Goal: Information Seeking & Learning: Learn about a topic

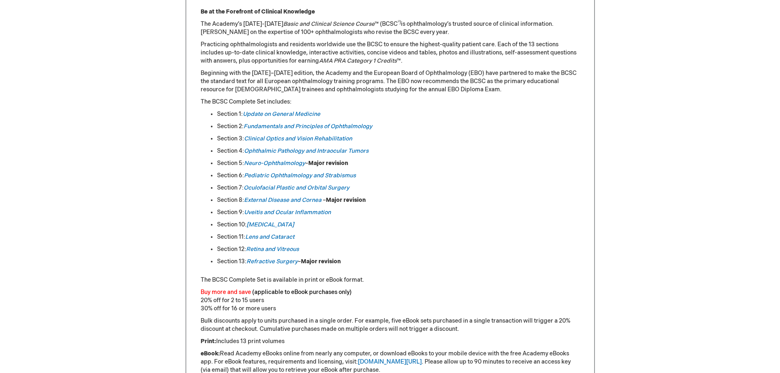
scroll to position [77, 0]
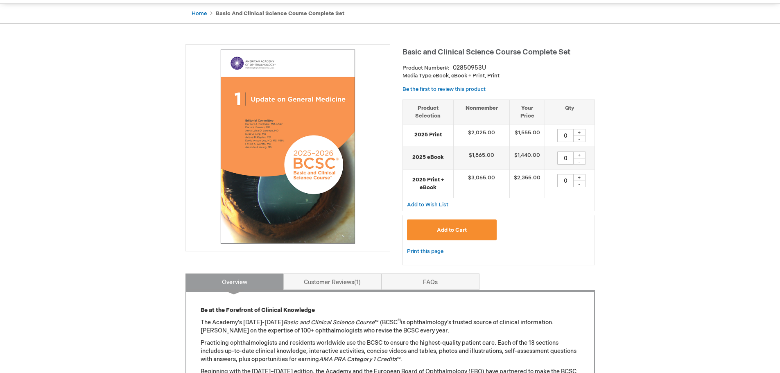
drag, startPoint x: 328, startPoint y: 162, endPoint x: 680, endPoint y: 97, distance: 358.2
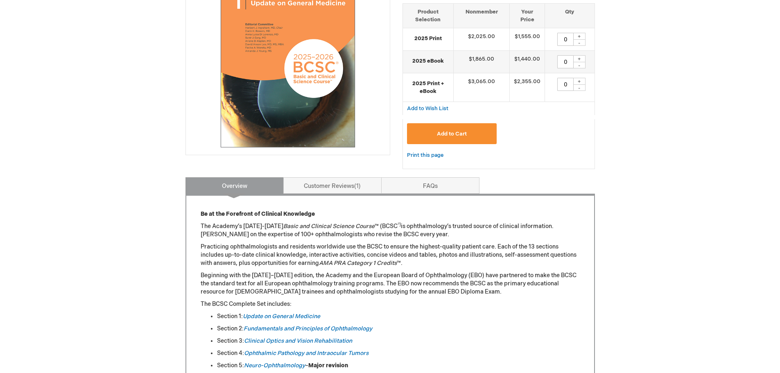
scroll to position [184, 0]
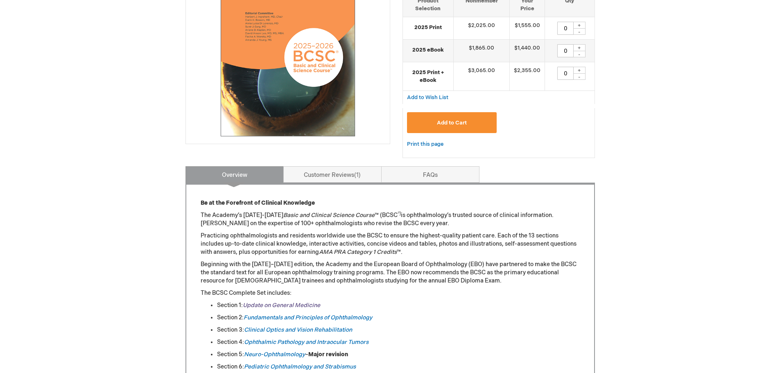
click at [294, 308] on link "Update on General Medicine" at bounding box center [281, 305] width 77 height 7
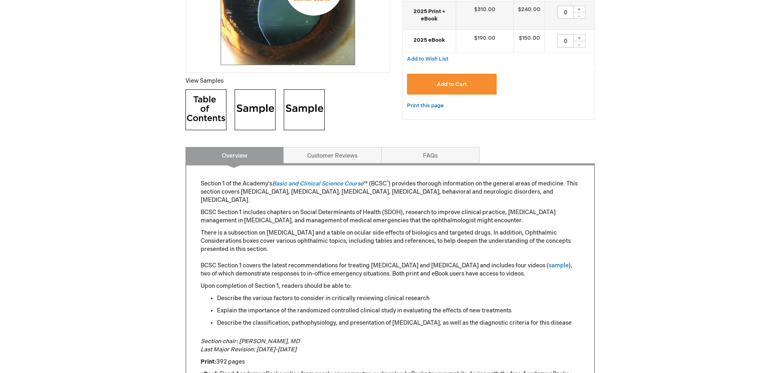
scroll to position [495, 0]
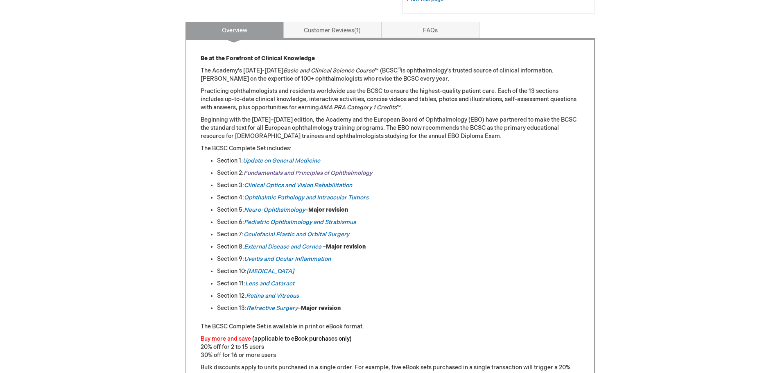
scroll to position [332, 0]
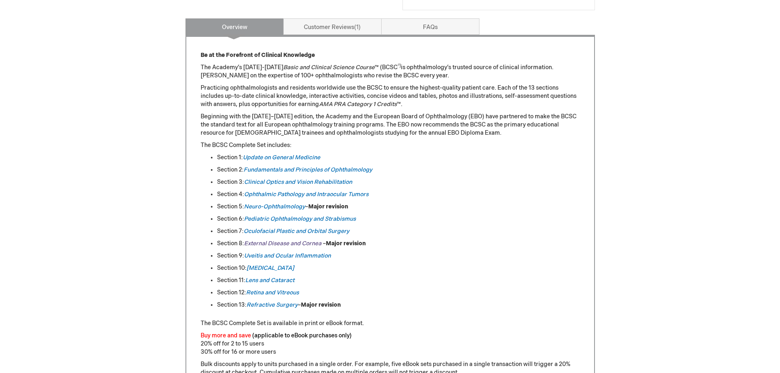
click at [271, 241] on em "External Disease and Cornea" at bounding box center [282, 243] width 77 height 7
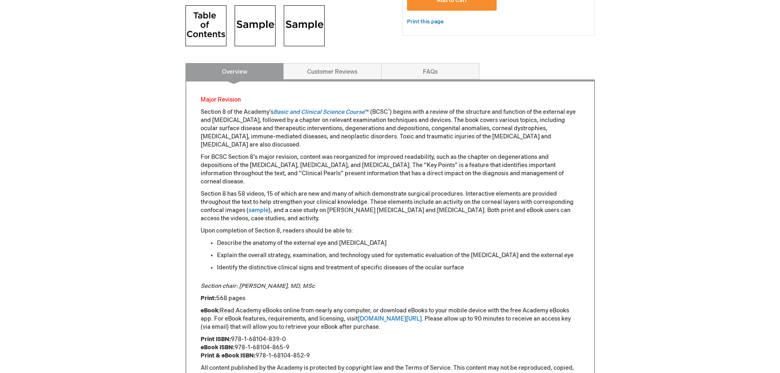
scroll to position [337, 0]
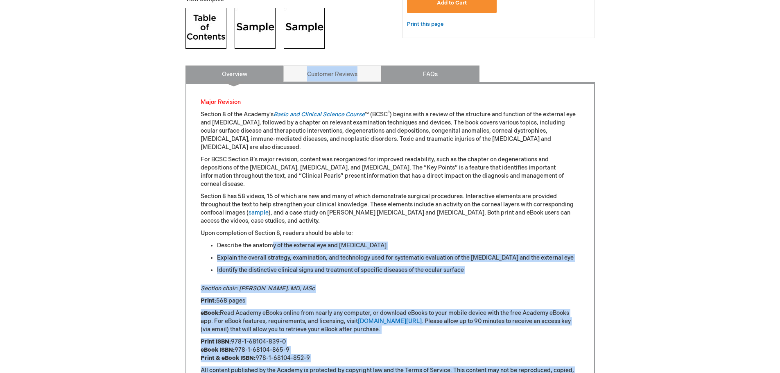
drag, startPoint x: 0, startPoint y: 0, endPoint x: 395, endPoint y: 81, distance: 403.5
click at [395, 81] on div "Overview Major Revision Section 8 of the Academy's Basic and Clinical Science C…" at bounding box center [391, 296] width 410 height 461
click at [423, 69] on link "FAQs" at bounding box center [430, 74] width 98 height 16
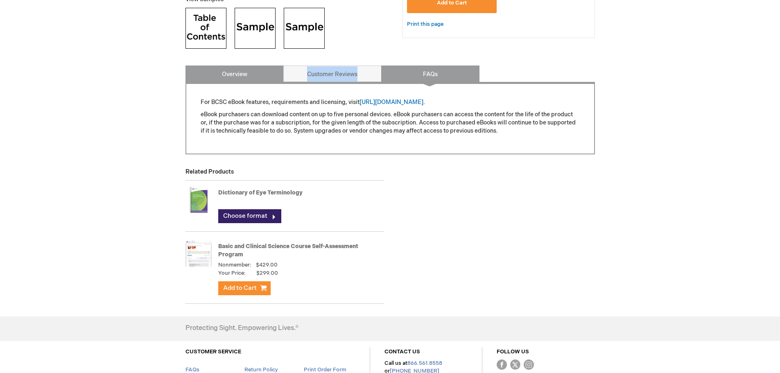
click at [219, 72] on link "Overview" at bounding box center [235, 74] width 98 height 16
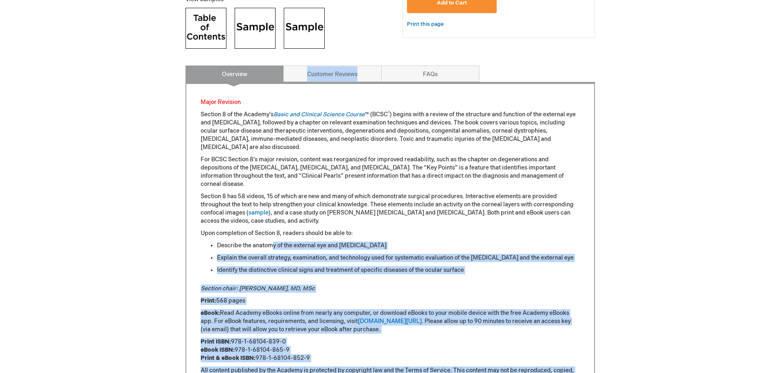
scroll to position [403, 0]
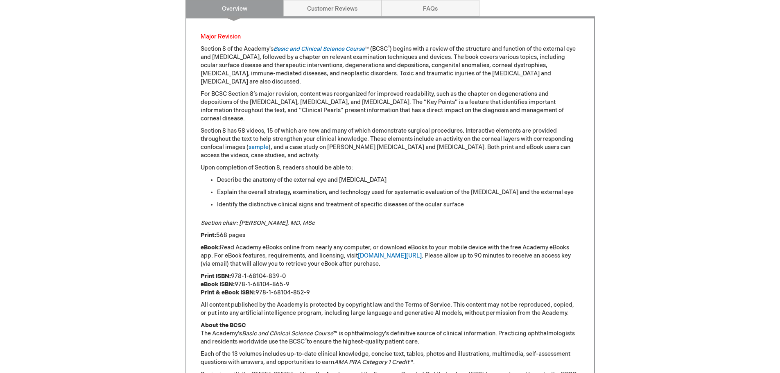
click at [391, 164] on p "Upon completion of Section 8, readers should be able to:" at bounding box center [390, 168] width 379 height 8
click at [371, 252] on link "aao.org/ebooks" at bounding box center [390, 255] width 64 height 7
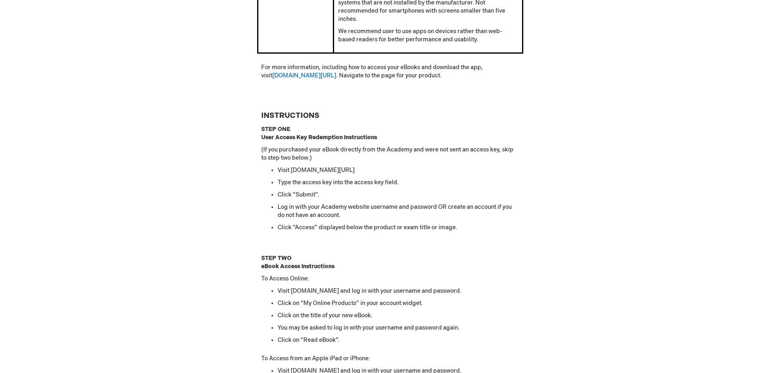
scroll to position [634, 0]
